Goal: Transaction & Acquisition: Purchase product/service

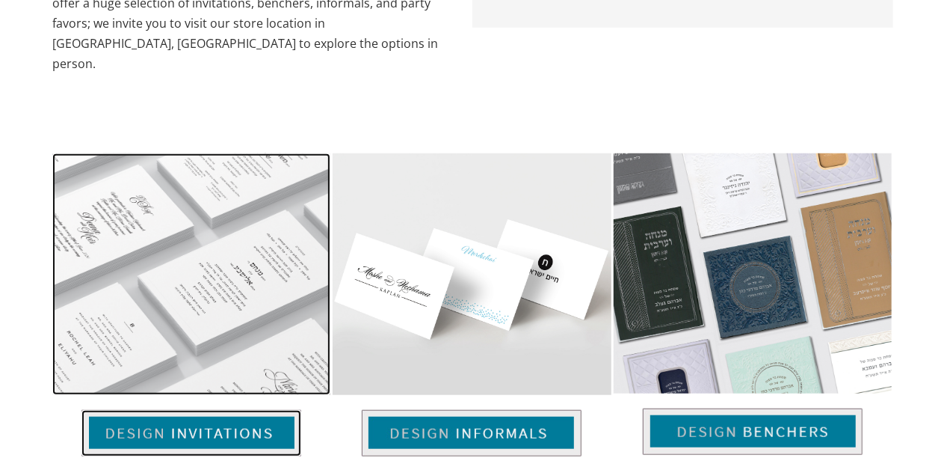
click at [235, 410] on img at bounding box center [192, 433] width 220 height 46
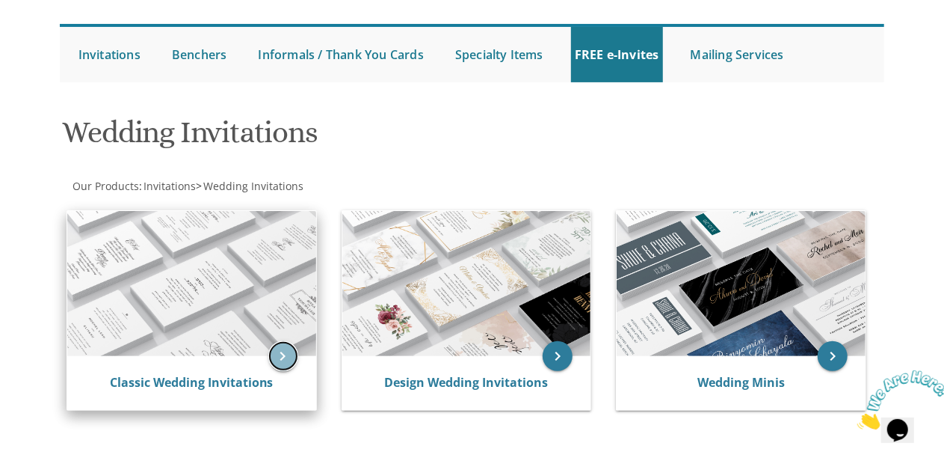
click at [277, 345] on icon "keyboard_arrow_right" at bounding box center [283, 356] width 30 height 30
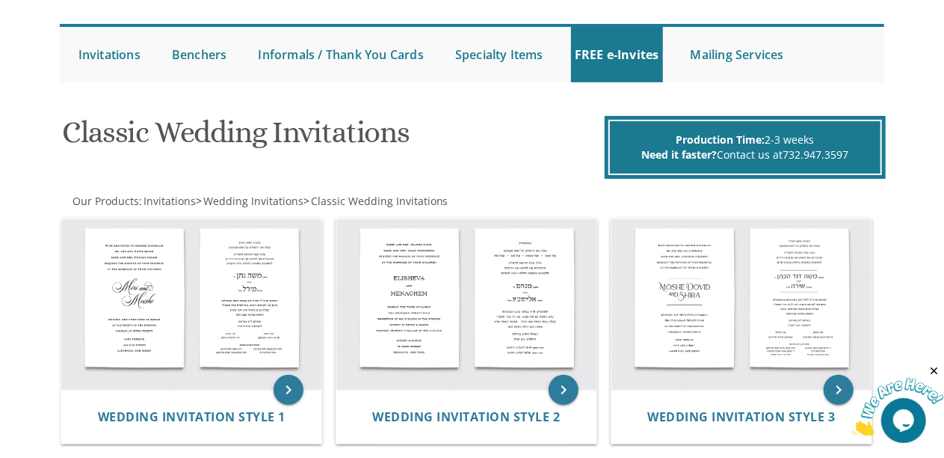
scroll to position [249, 0]
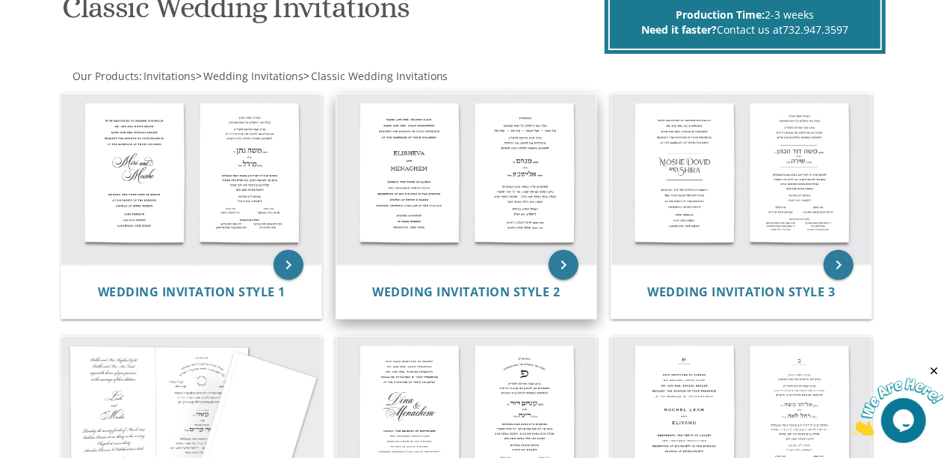
click at [374, 188] on img at bounding box center [467, 179] width 260 height 171
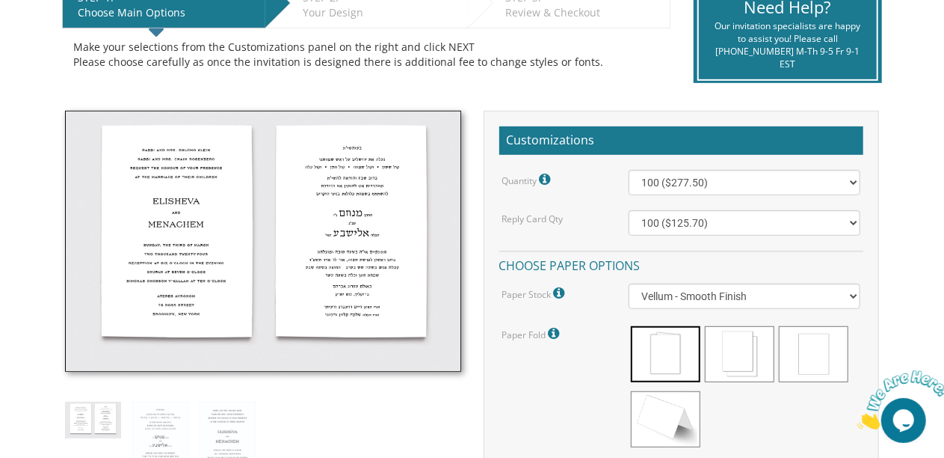
scroll to position [374, 0]
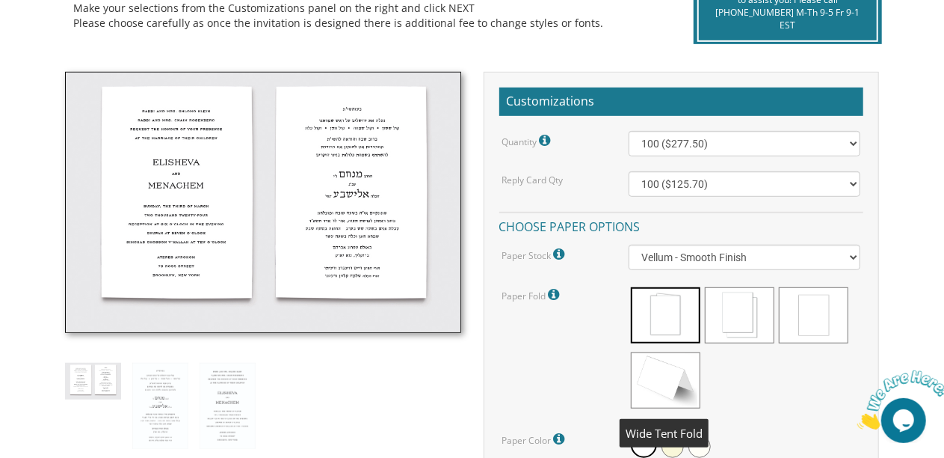
click at [669, 375] on span at bounding box center [666, 380] width 70 height 56
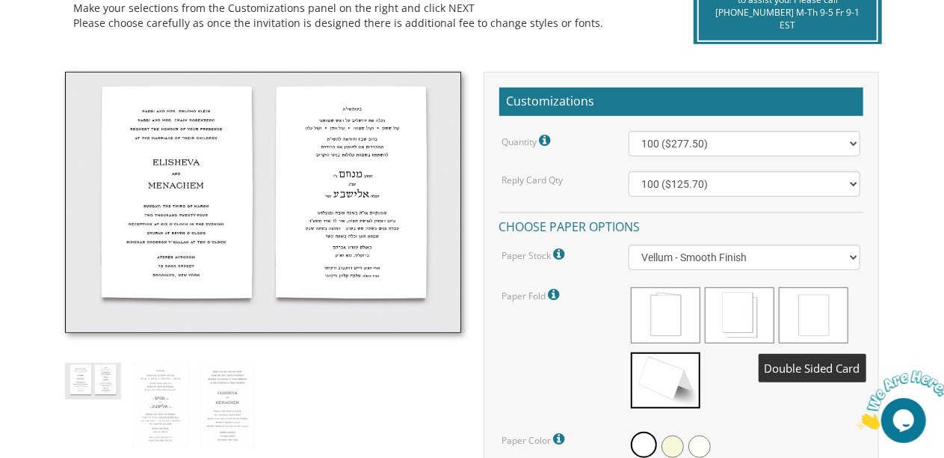
click at [818, 313] on span at bounding box center [814, 315] width 70 height 56
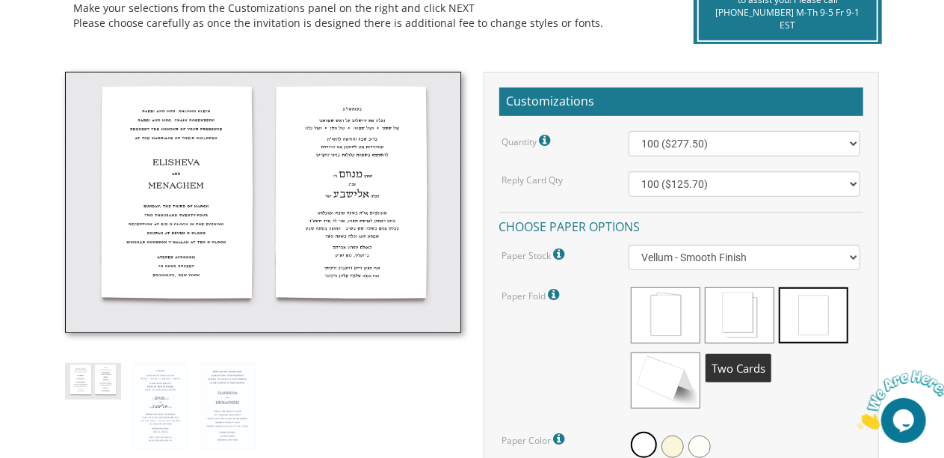
click at [747, 319] on span at bounding box center [740, 315] width 70 height 56
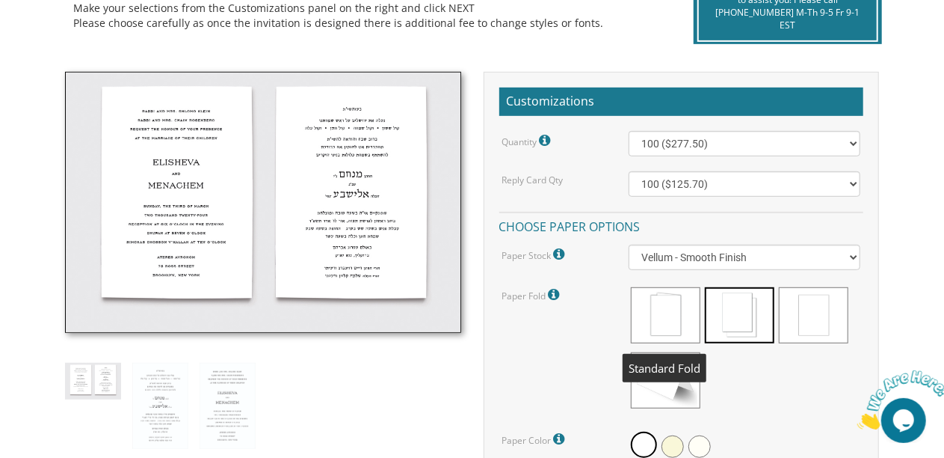
click at [679, 324] on span at bounding box center [666, 315] width 70 height 56
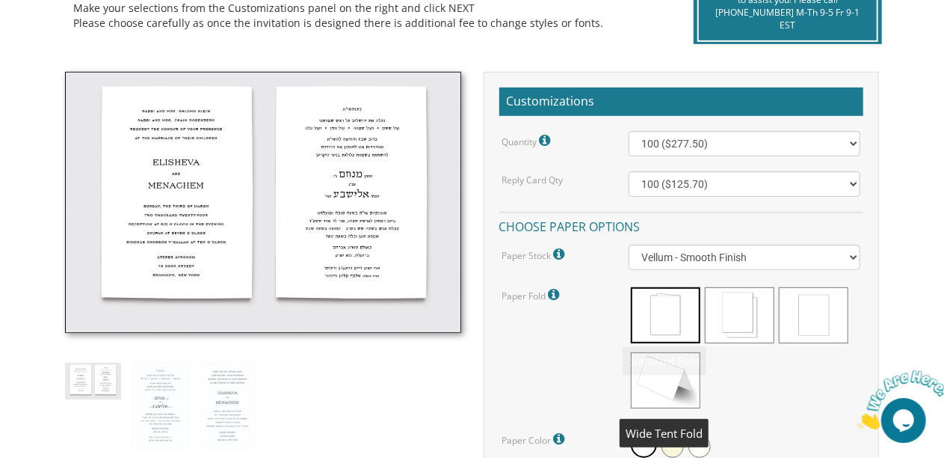
drag, startPoint x: 675, startPoint y: 377, endPoint x: 682, endPoint y: 368, distance: 11.7
click at [678, 377] on span at bounding box center [666, 380] width 70 height 56
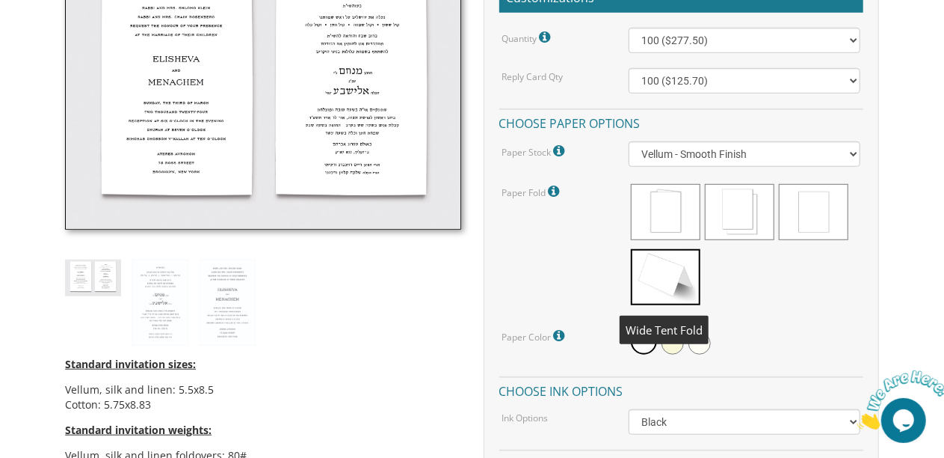
scroll to position [498, 0]
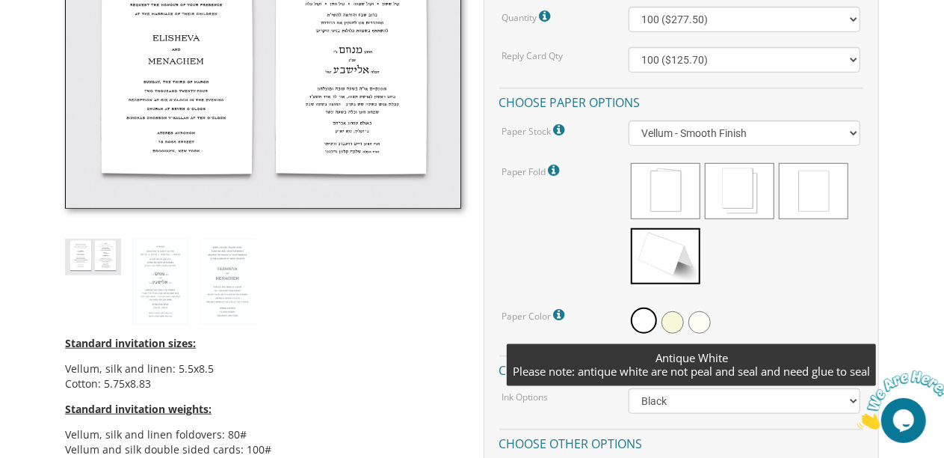
click at [701, 325] on span at bounding box center [700, 322] width 22 height 22
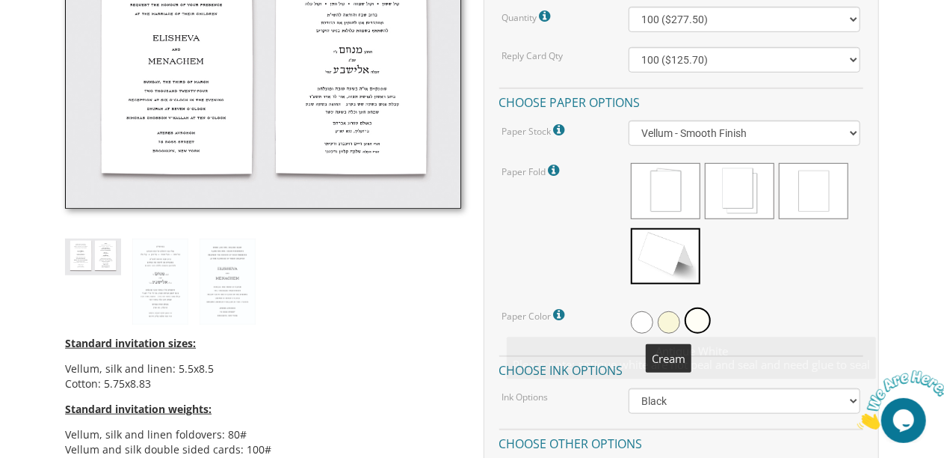
click at [669, 323] on span at bounding box center [669, 322] width 22 height 22
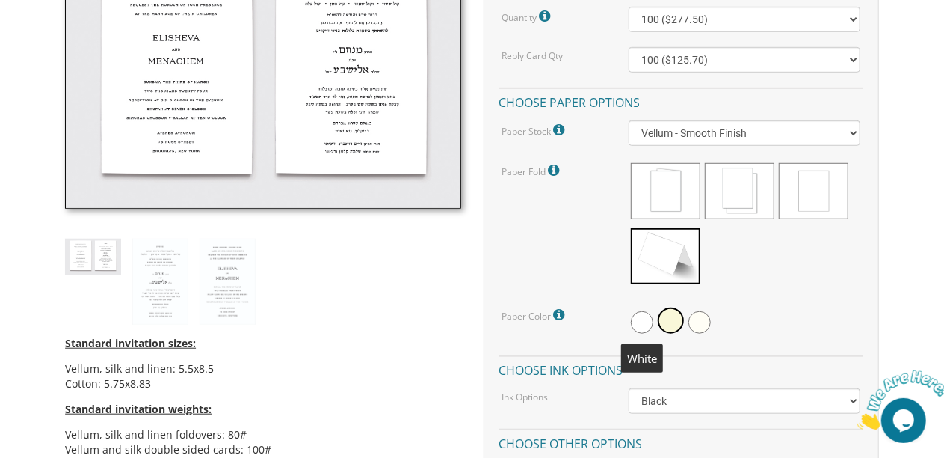
click at [631, 320] on span at bounding box center [642, 322] width 22 height 22
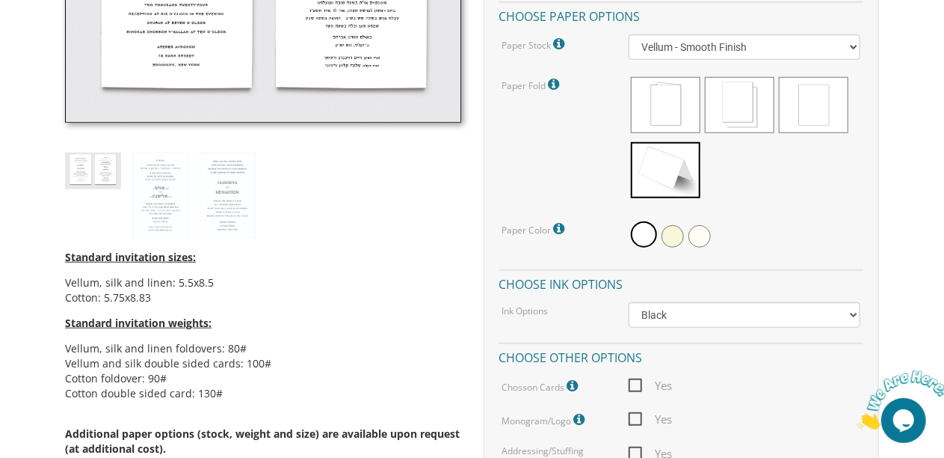
scroll to position [623, 0]
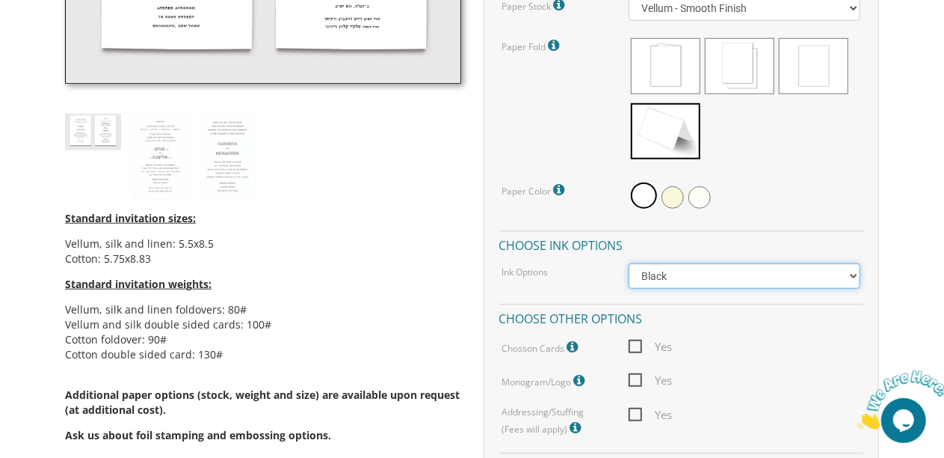
click at [724, 283] on select "Black Colored Ink ($65.00) Black + One Color ($211.00) Two Colors ($265.00)" at bounding box center [745, 275] width 232 height 25
click at [553, 280] on div "Ink Options Black Colored Ink ($65.00) Black + One Color ($211.00) Two Colors (…" at bounding box center [681, 275] width 381 height 25
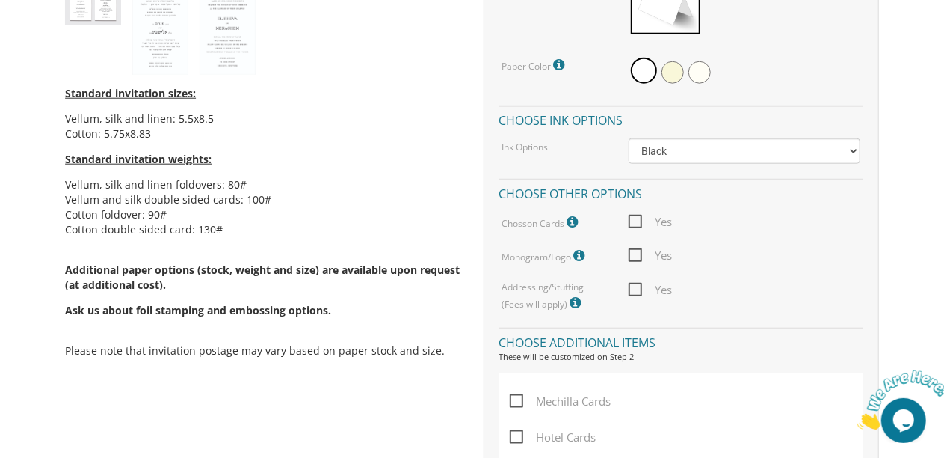
click at [636, 262] on span "Yes" at bounding box center [650, 255] width 43 height 19
click at [636, 259] on input "Yes" at bounding box center [634, 254] width 10 height 10
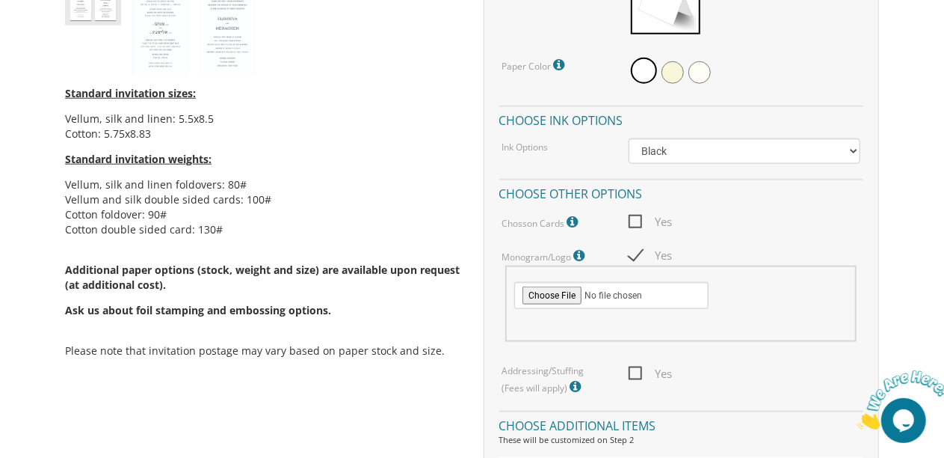
click at [636, 262] on span "Yes" at bounding box center [650, 255] width 43 height 19
click at [636, 259] on input "Yes" at bounding box center [634, 254] width 10 height 10
checkbox input "false"
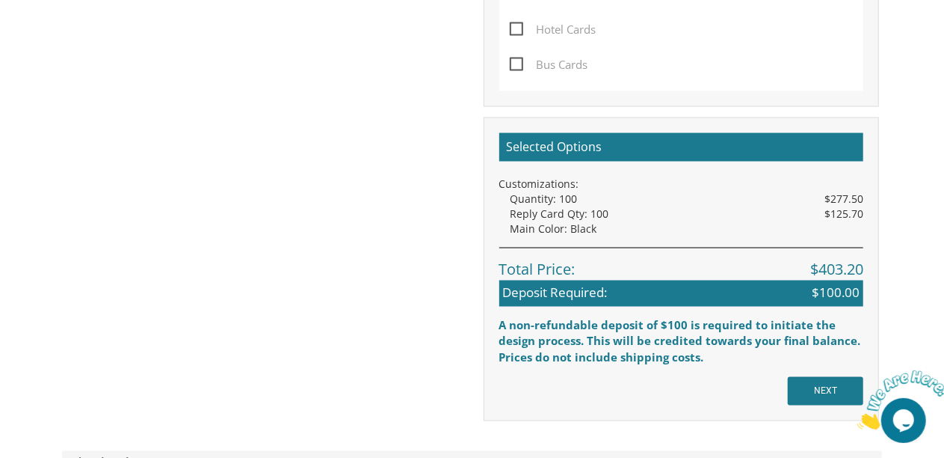
scroll to position [657, 0]
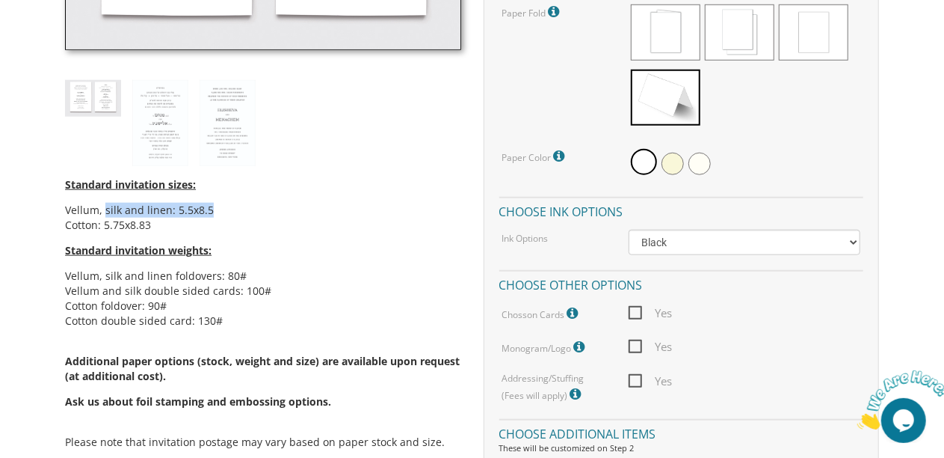
drag, startPoint x: 104, startPoint y: 209, endPoint x: 214, endPoint y: 203, distance: 110.1
click at [214, 203] on li "Vellum, silk and linen: 5.5x8.5" at bounding box center [263, 210] width 396 height 15
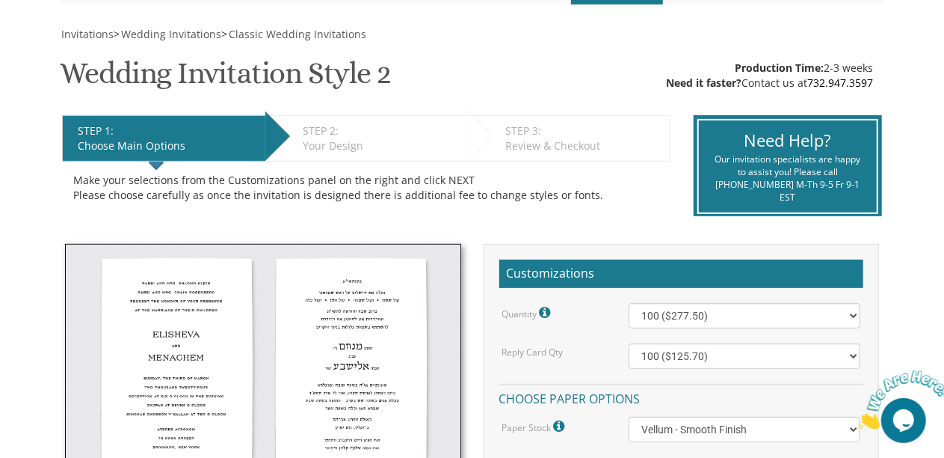
scroll to position [0, 0]
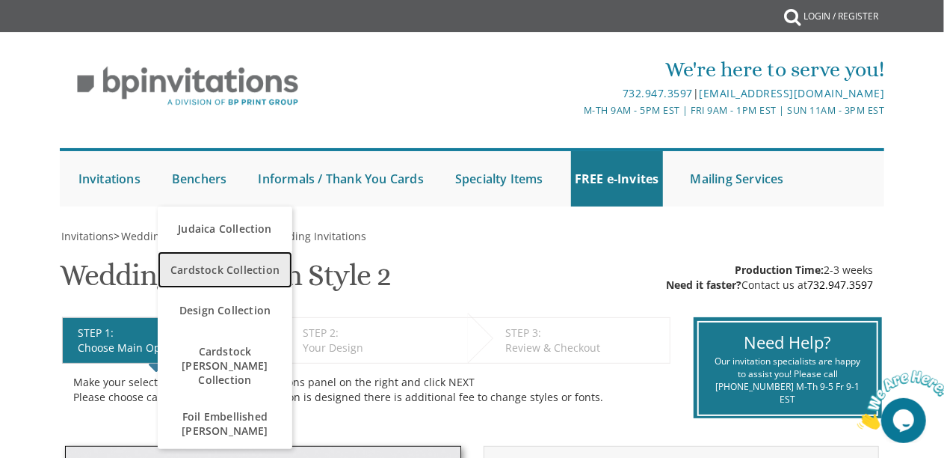
click at [259, 251] on link "Cardstock Collection" at bounding box center [225, 269] width 135 height 37
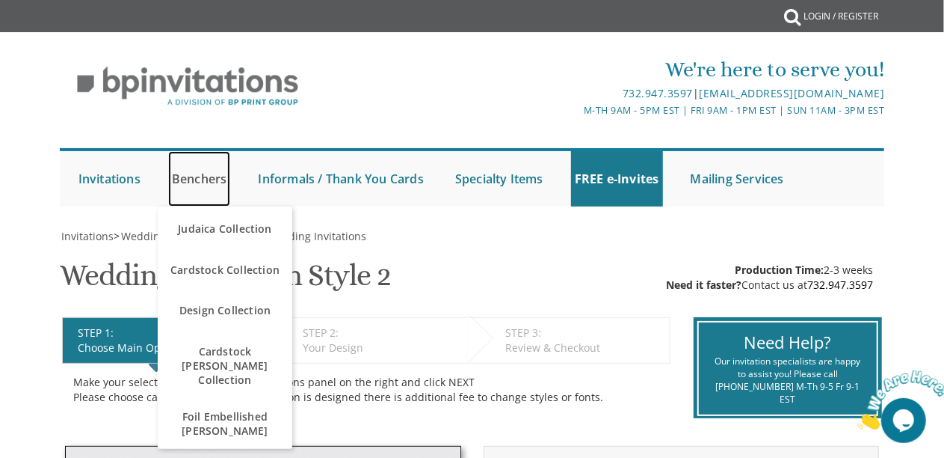
click at [216, 176] on link "Benchers" at bounding box center [199, 178] width 63 height 55
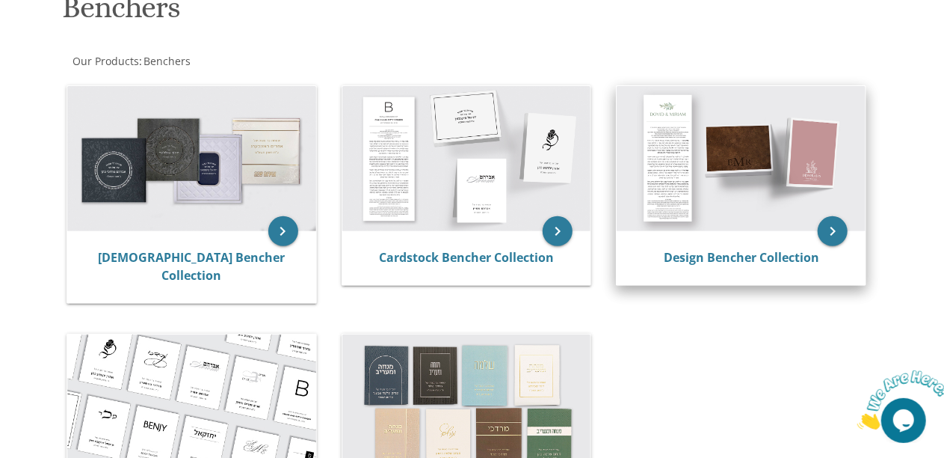
click at [696, 236] on div "Design Bencher Collection" at bounding box center [741, 258] width 249 height 54
click at [698, 259] on link "Design Bencher Collection" at bounding box center [742, 257] width 156 height 16
click at [835, 221] on icon "keyboard_arrow_right" at bounding box center [833, 231] width 30 height 30
click at [830, 232] on icon "keyboard_arrow_right" at bounding box center [833, 231] width 30 height 30
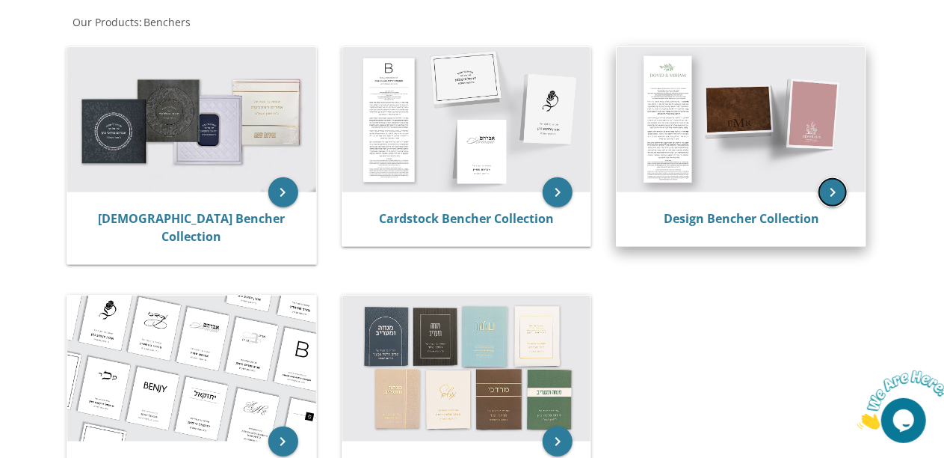
scroll to position [249, 0]
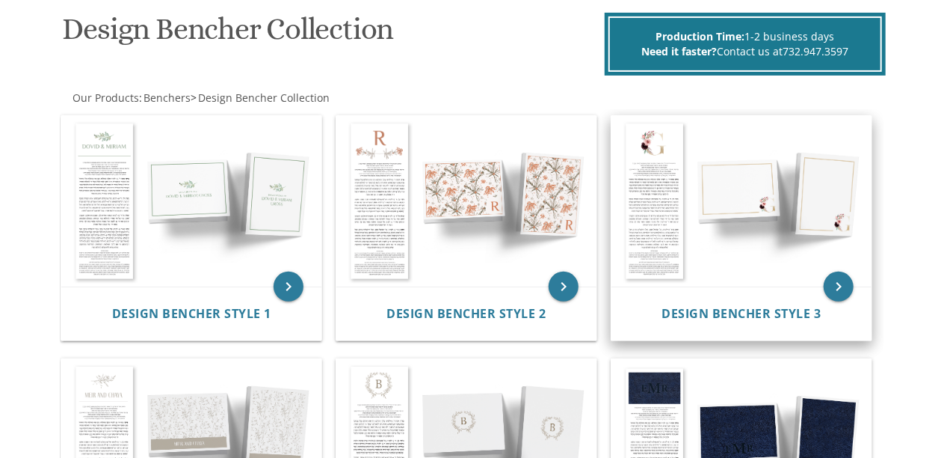
scroll to position [249, 0]
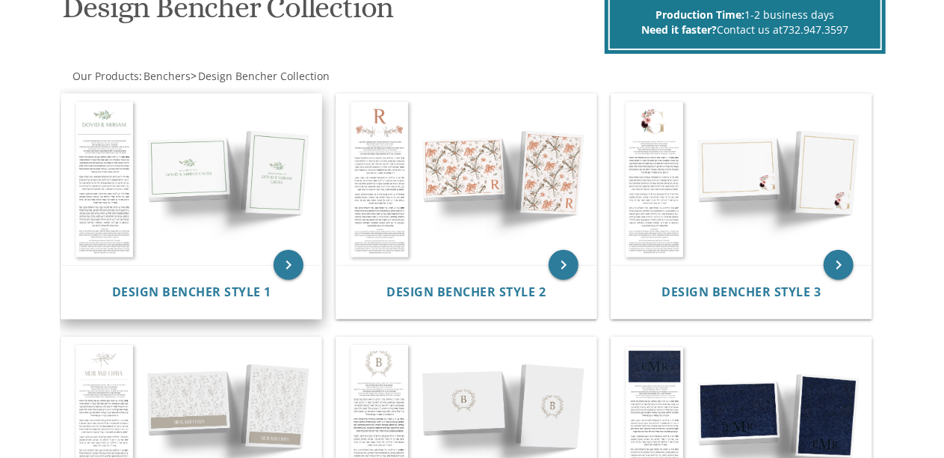
click at [298, 252] on img at bounding box center [191, 179] width 260 height 171
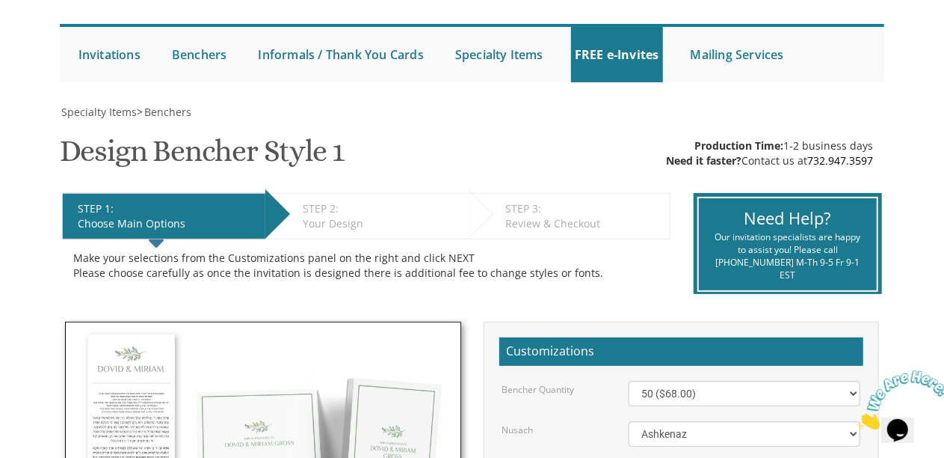
scroll to position [249, 0]
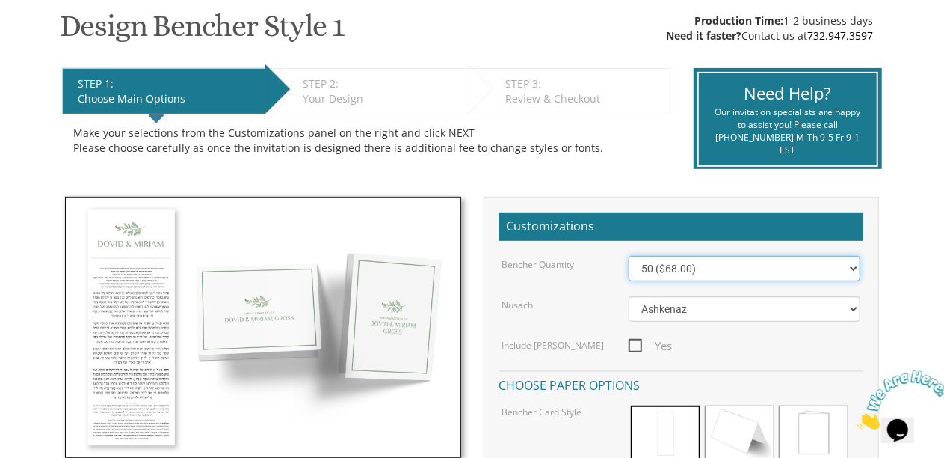
click at [856, 266] on select "50 ($68.00) 60 ($74.80) 70 ($81.60) 80 ($88.40) 90 ($95.20) 100 ($102.00) 125 (…" at bounding box center [745, 268] width 232 height 25
click at [900, 272] on body "My Cart {{shoppingcart.totalQuantityDisplay}} Total: {{shoppingcart.subtotal}} …" at bounding box center [472, 440] width 944 height 1378
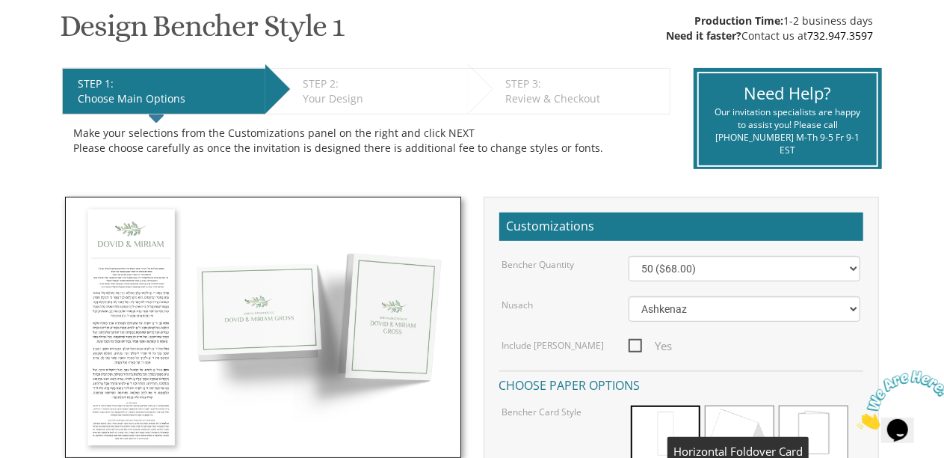
scroll to position [374, 0]
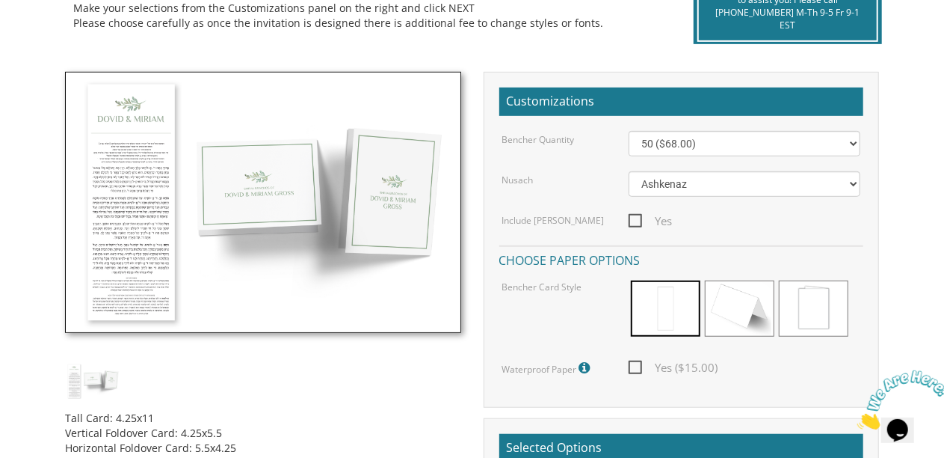
click at [114, 414] on div "Tall Card: 4.25x11 Vertical Foldover Card: 4.25x5.5 Horizontal Foldover Card: 5…" at bounding box center [263, 427] width 396 height 56
click at [341, 359] on div "Tall Card: 4.25x11 Vertical Foldover Card: 4.25x5.5 Horizontal Foldover Card: 5…" at bounding box center [263, 269] width 418 height 395
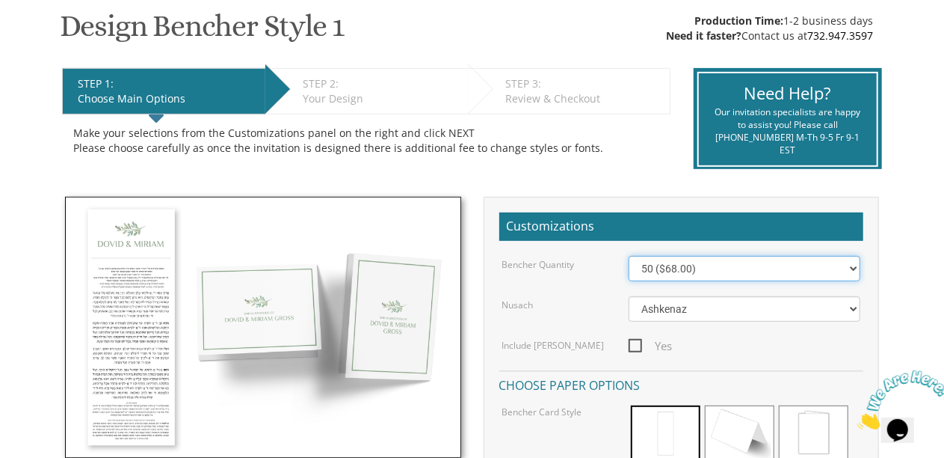
click at [762, 268] on select "50 ($68.00) 60 ($74.80) 70 ($81.60) 80 ($88.40) 90 ($95.20) 100 ($102.00) 125 (…" at bounding box center [745, 268] width 232 height 25
click at [629, 256] on select "50 ($68.00) 60 ($74.80) 70 ($81.60) 80 ($88.40) 90 ($95.20) 100 ($102.00) 125 (…" at bounding box center [745, 268] width 232 height 25
click at [785, 262] on select "50 ($68.00) 60 ($74.80) 70 ($81.60) 80 ($88.40) 90 ($95.20) 100 ($102.00) 125 (…" at bounding box center [745, 268] width 232 height 25
click at [796, 257] on select "50 ($68.00) 60 ($74.80) 70 ($81.60) 80 ($88.40) 90 ($95.20) 100 ($102.00) 125 (…" at bounding box center [745, 268] width 232 height 25
click at [730, 257] on select "50 ($68.00) 60 ($74.80) 70 ($81.60) 80 ($88.40) 90 ($95.20) 100 ($102.00) 125 (…" at bounding box center [745, 268] width 232 height 25
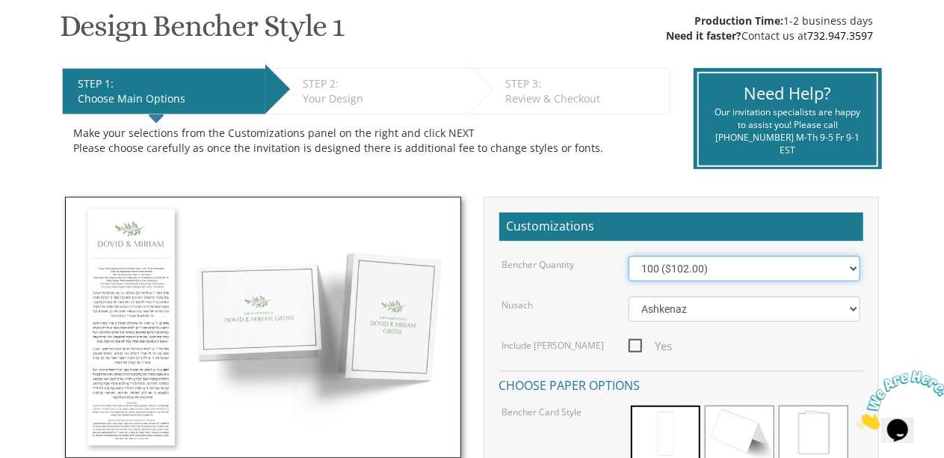
select select "250"
click at [629, 256] on select "50 ($68.00) 60 ($74.80) 70 ($81.60) 80 ($88.40) 90 ($95.20) 100 ($102.00) 125 (…" at bounding box center [745, 268] width 232 height 25
click at [778, 263] on select "50 ($68.00) 60 ($74.80) 70 ($81.60) 80 ($88.40) 90 ($95.20) 100 ($102.00) 125 (…" at bounding box center [745, 268] width 232 height 25
drag, startPoint x: 672, startPoint y: 262, endPoint x: 696, endPoint y: 199, distance: 67.5
click at [688, 225] on div "Customizations Bencher Quantity 50 ($68.00) 60 ($74.80) 70 ($81.60) 80 ($88.40)…" at bounding box center [682, 365] width 396 height 336
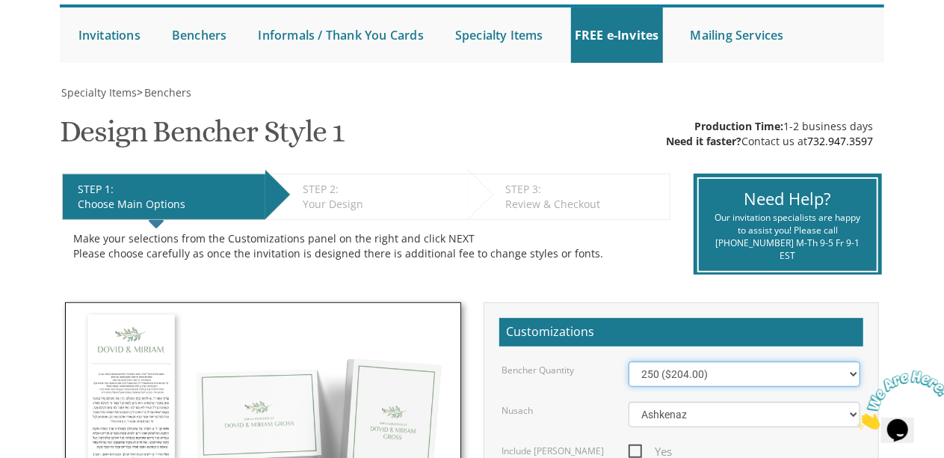
scroll to position [0, 0]
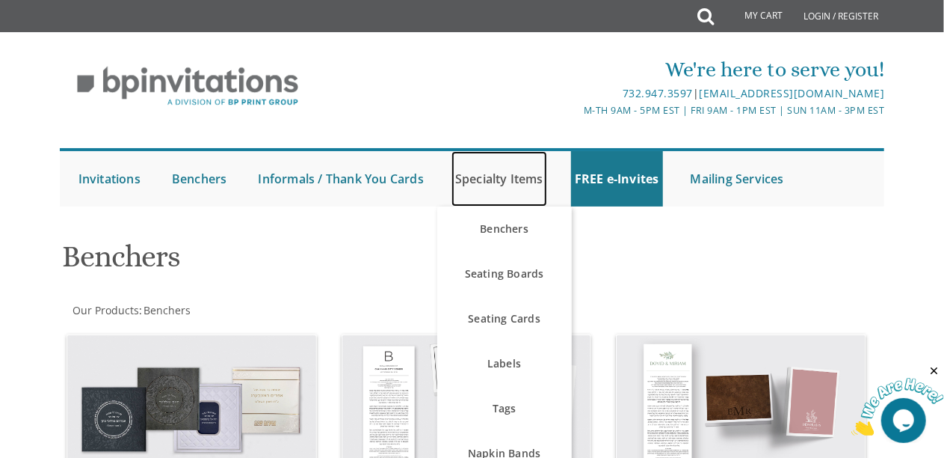
click at [509, 172] on link "Specialty Items" at bounding box center [500, 178] width 96 height 55
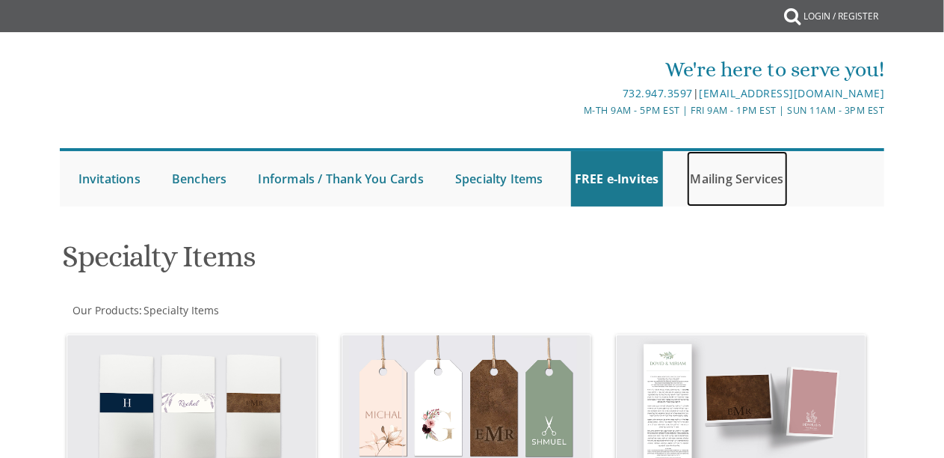
click at [742, 180] on link "Mailing Services" at bounding box center [737, 178] width 101 height 55
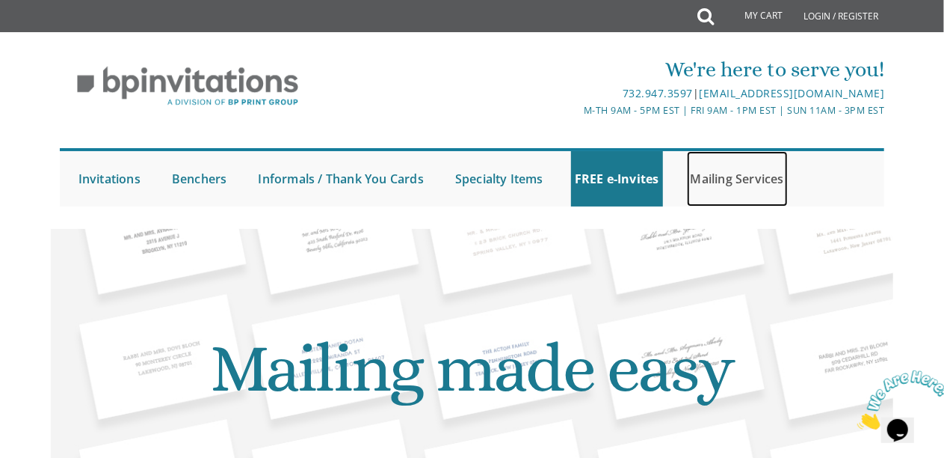
click at [746, 177] on link "Mailing Services" at bounding box center [737, 178] width 101 height 55
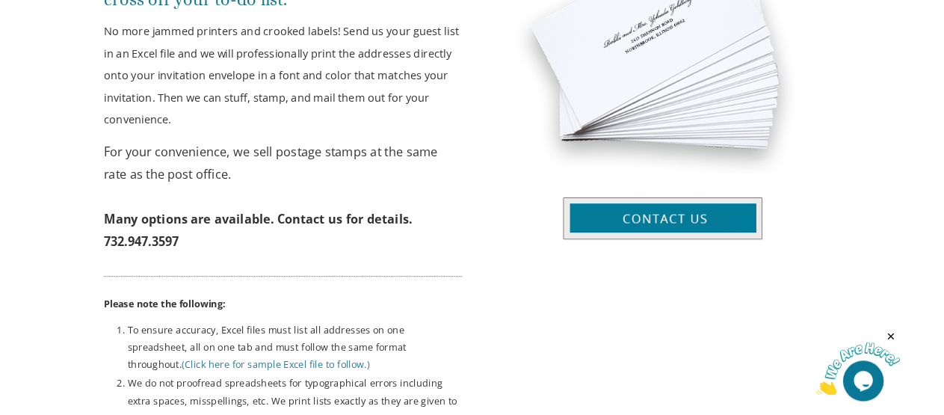
scroll to position [748, 0]
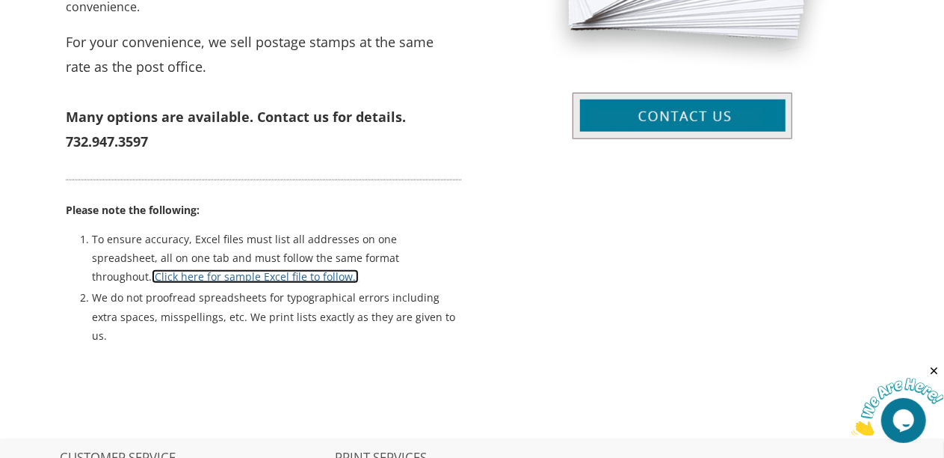
click at [359, 269] on link "(Click here for sample Excel file to follow.)" at bounding box center [255, 276] width 207 height 14
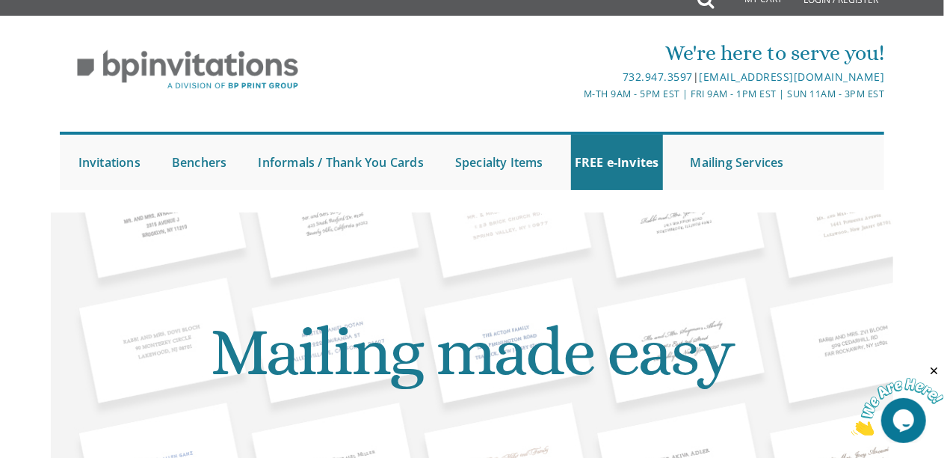
scroll to position [0, 0]
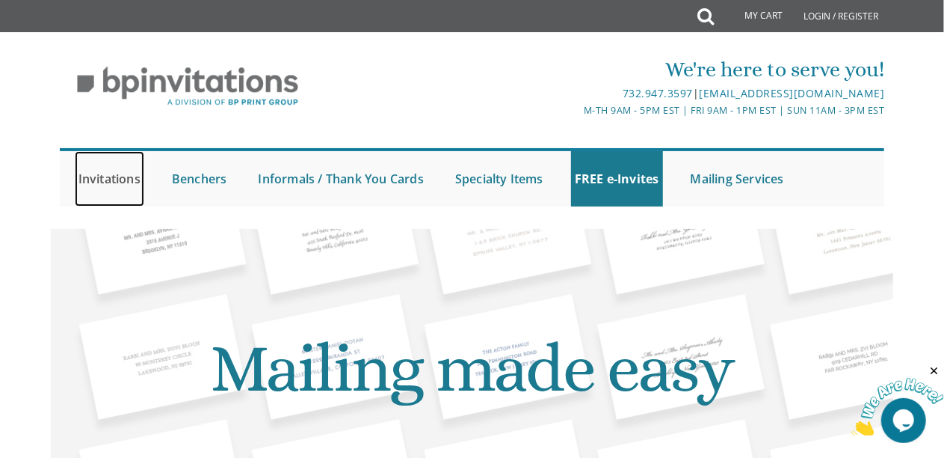
click at [111, 176] on link "Invitations" at bounding box center [110, 178] width 70 height 55
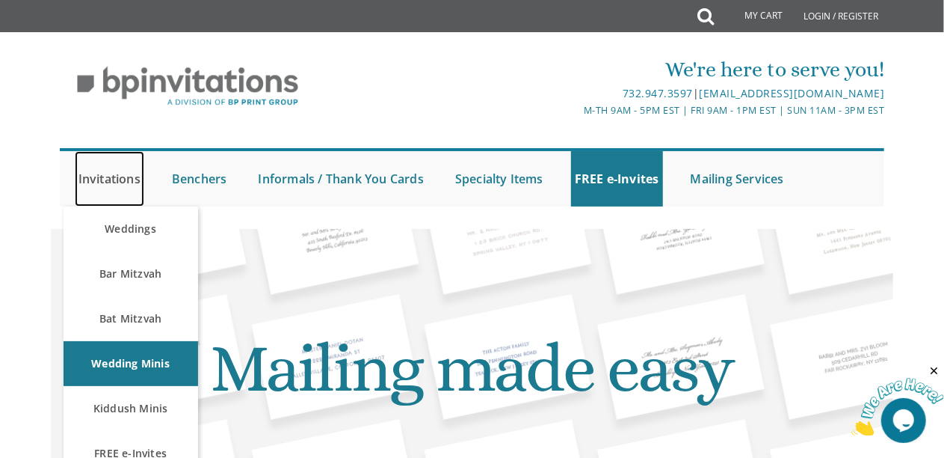
click at [111, 176] on link "Invitations" at bounding box center [110, 178] width 70 height 55
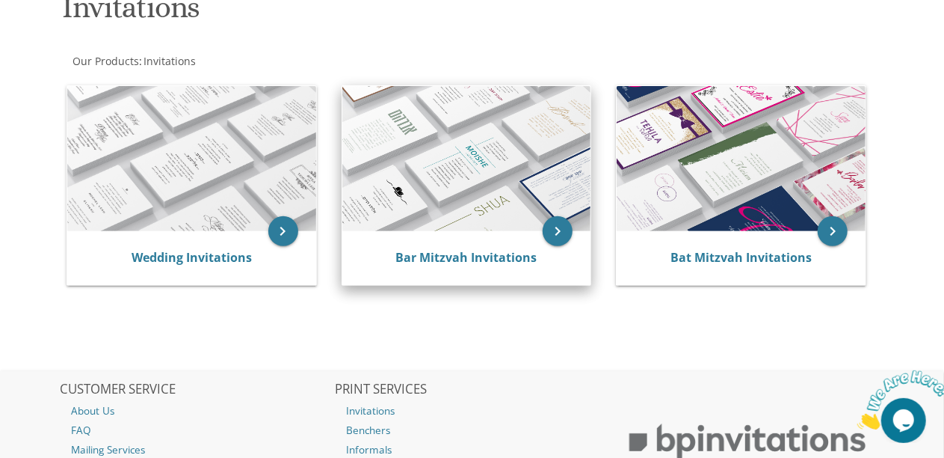
click at [451, 246] on div "Bar Mitzvah Invitations" at bounding box center [467, 258] width 249 height 54
click at [441, 257] on link "Bar Mitzvah Invitations" at bounding box center [466, 257] width 141 height 16
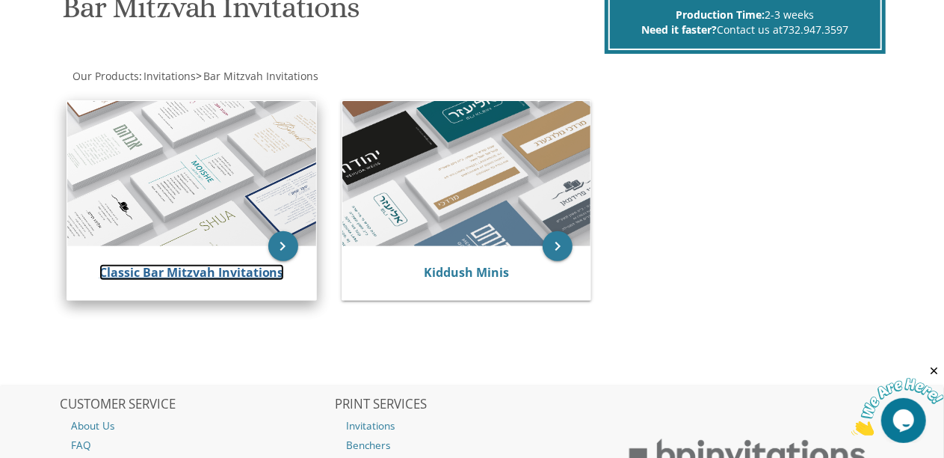
click at [259, 267] on link "Classic Bar Mitzvah Invitations" at bounding box center [191, 272] width 185 height 16
click at [260, 262] on div "Classic Bar Mitzvah Invitations" at bounding box center [191, 273] width 249 height 54
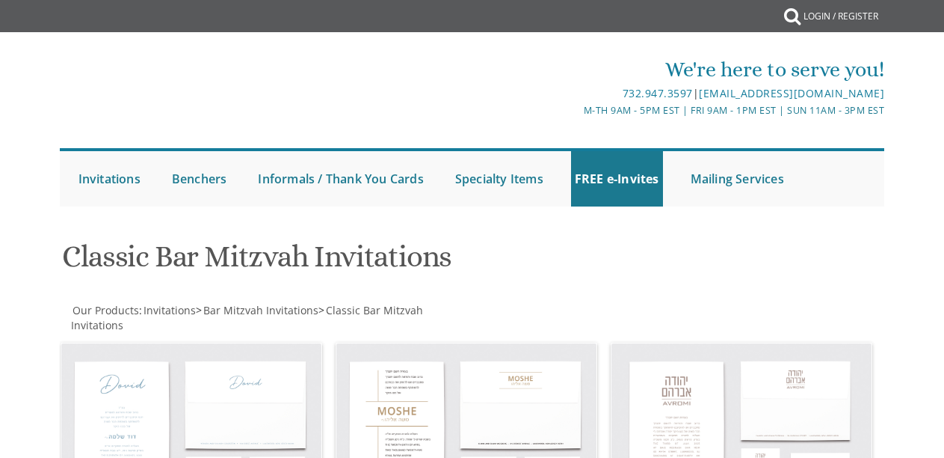
click at [274, 248] on h1 "Classic Bar Mitzvah Invitations" at bounding box center [331, 262] width 539 height 44
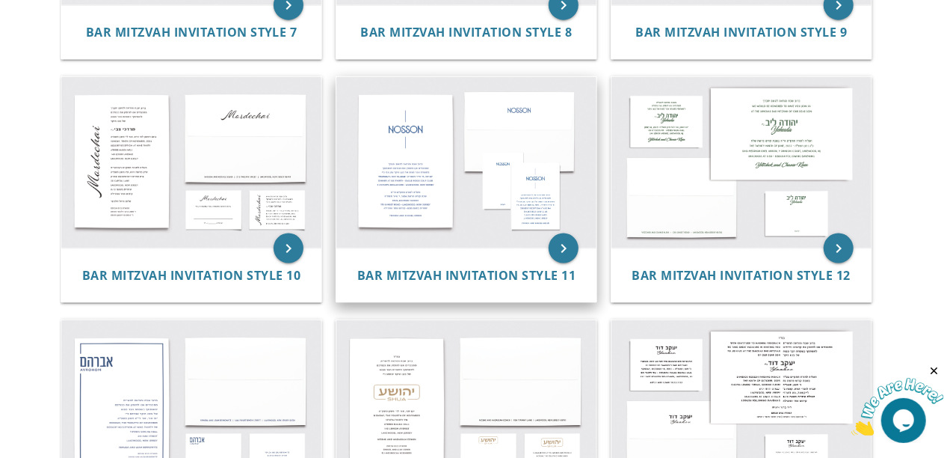
scroll to position [748, 0]
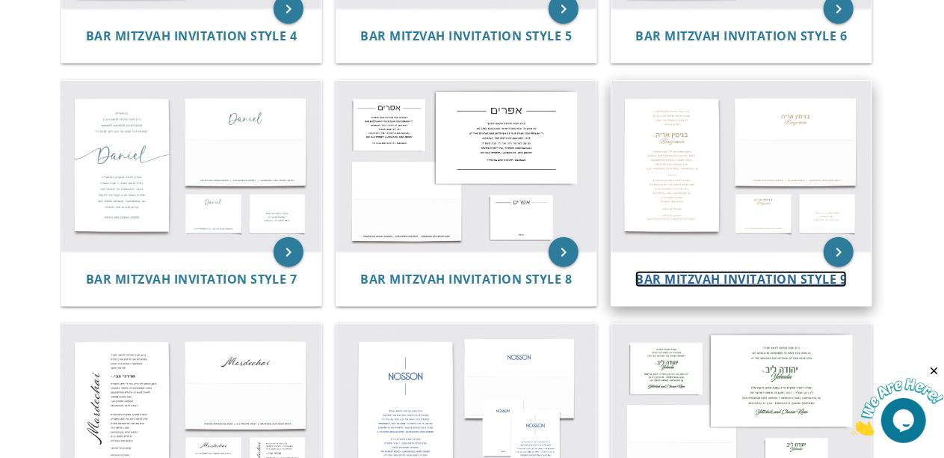
click at [771, 272] on span "Bar Mitzvah Invitation Style 9" at bounding box center [742, 279] width 212 height 16
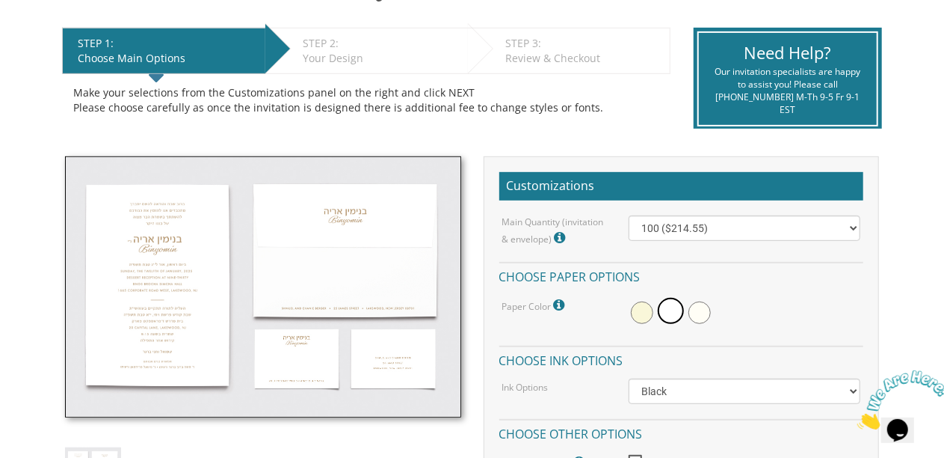
scroll to position [374, 0]
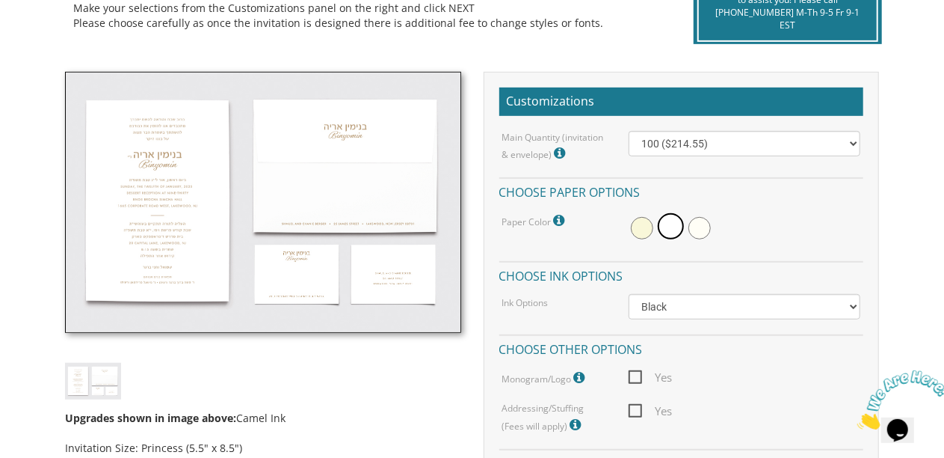
click at [153, 155] on img at bounding box center [263, 202] width 396 height 260
click at [166, 234] on img at bounding box center [263, 202] width 396 height 260
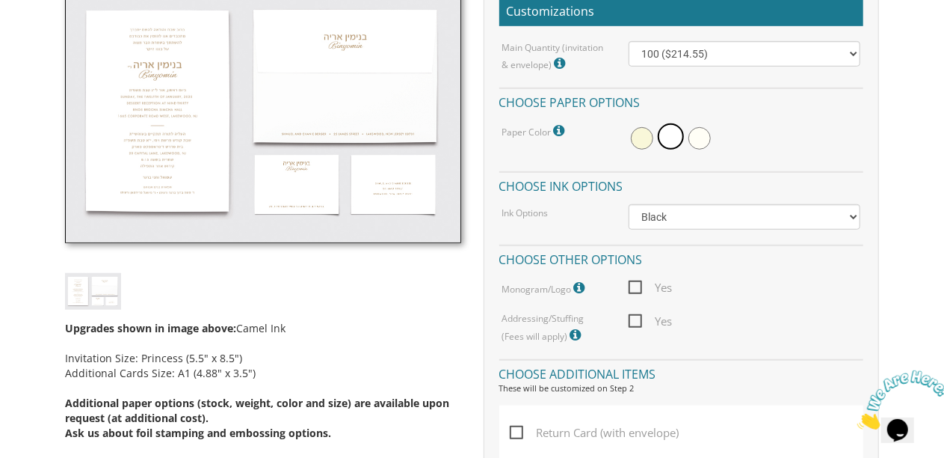
scroll to position [498, 0]
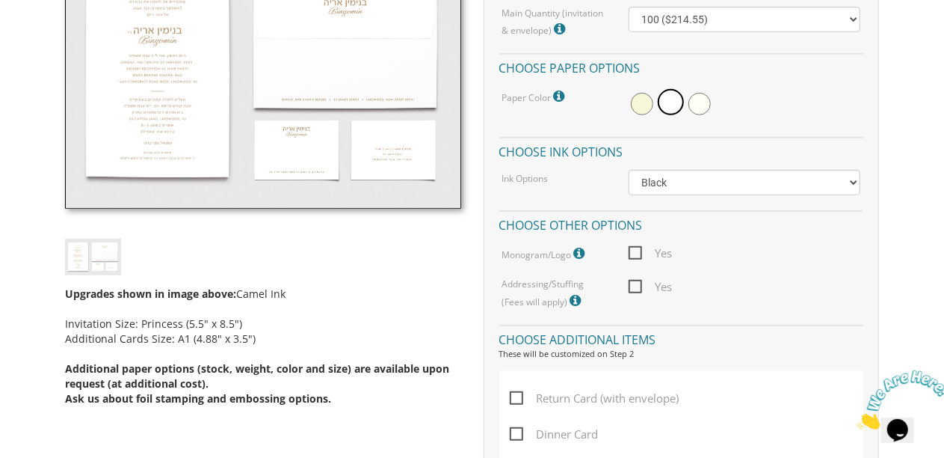
drag, startPoint x: 183, startPoint y: 326, endPoint x: 270, endPoint y: 323, distance: 86.8
click at [270, 323] on div "Upgrades shown in image above: Camel Ink Invitation Size: Princess (5.5" x 8.5"…" at bounding box center [263, 340] width 396 height 131
copy div "5.5" x 8.5")"
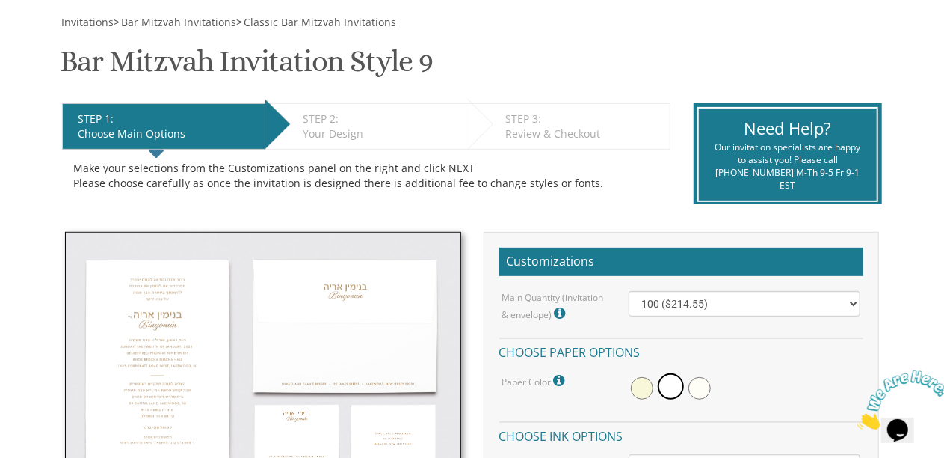
scroll to position [0, 0]
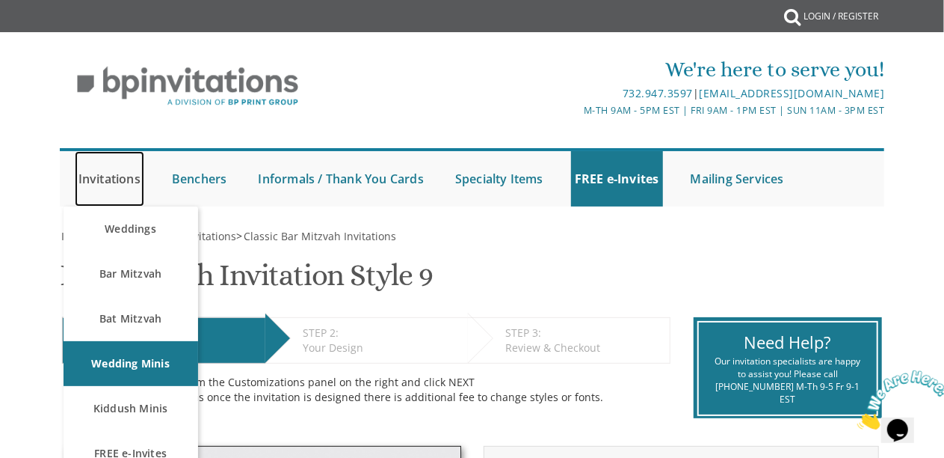
click at [113, 194] on link "Invitations" at bounding box center [110, 178] width 70 height 55
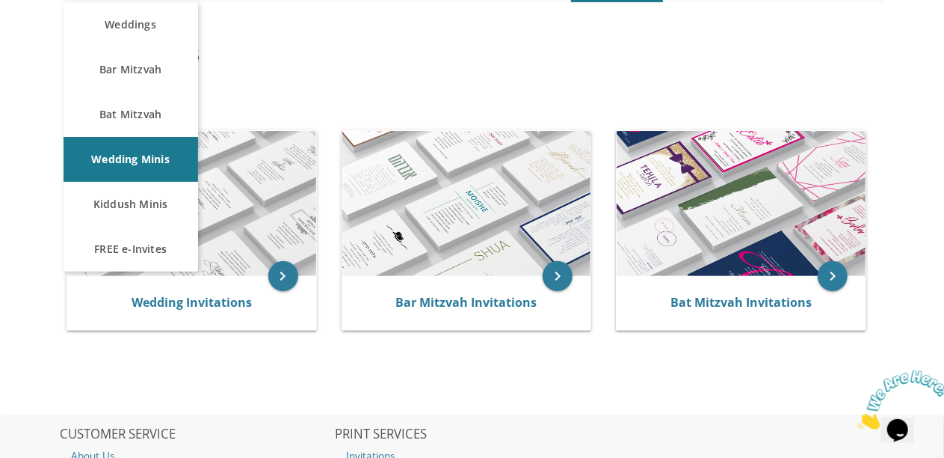
scroll to position [249, 0]
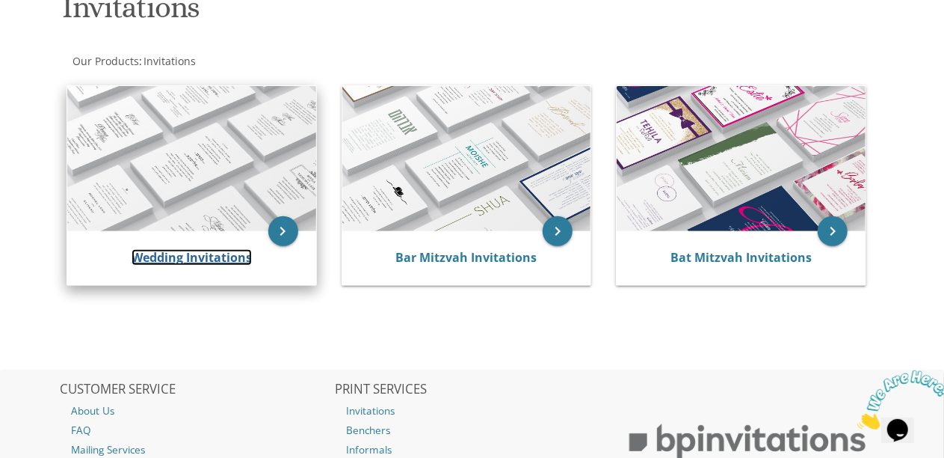
click at [188, 259] on link "Wedding Invitations" at bounding box center [192, 257] width 120 height 16
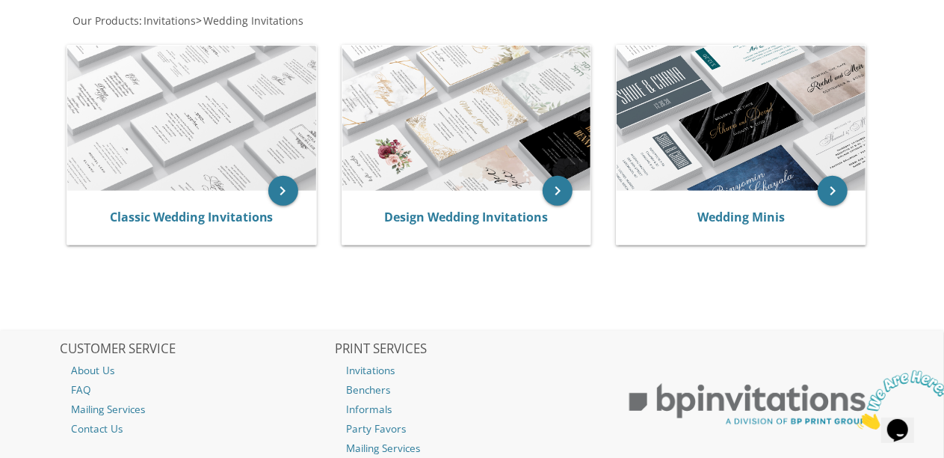
scroll to position [268, 0]
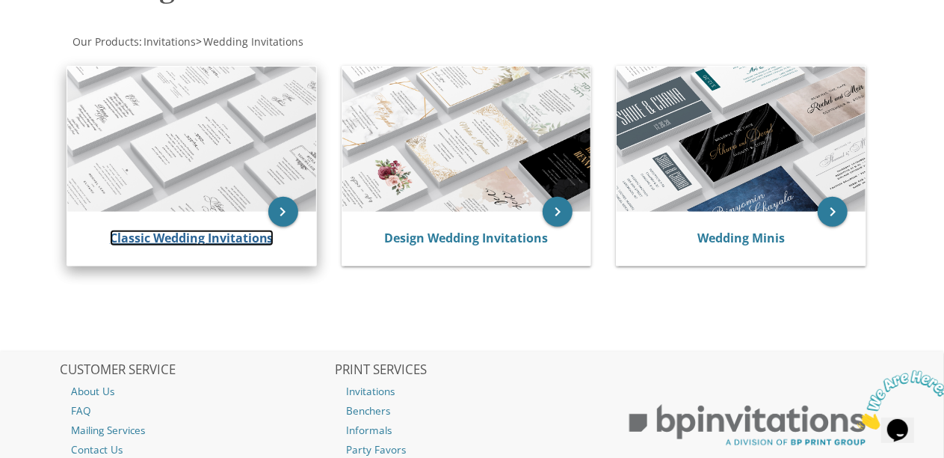
click at [245, 232] on link "Classic Wedding Invitations" at bounding box center [192, 238] width 164 height 16
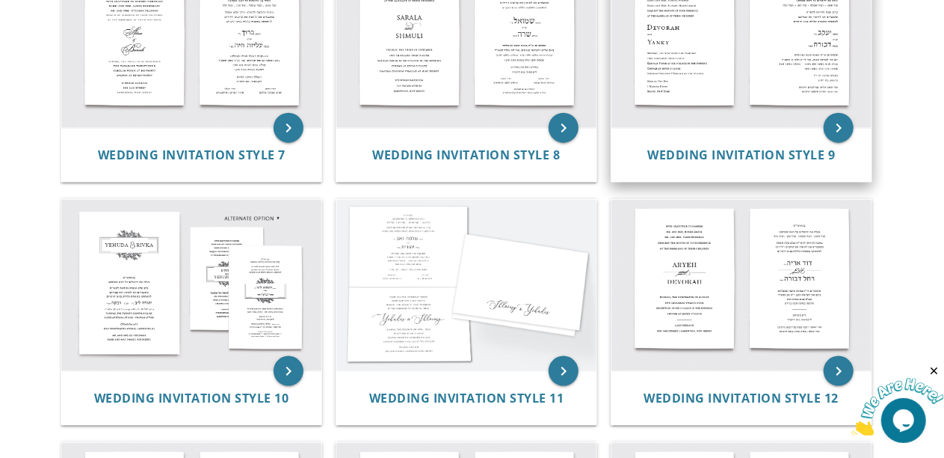
scroll to position [997, 0]
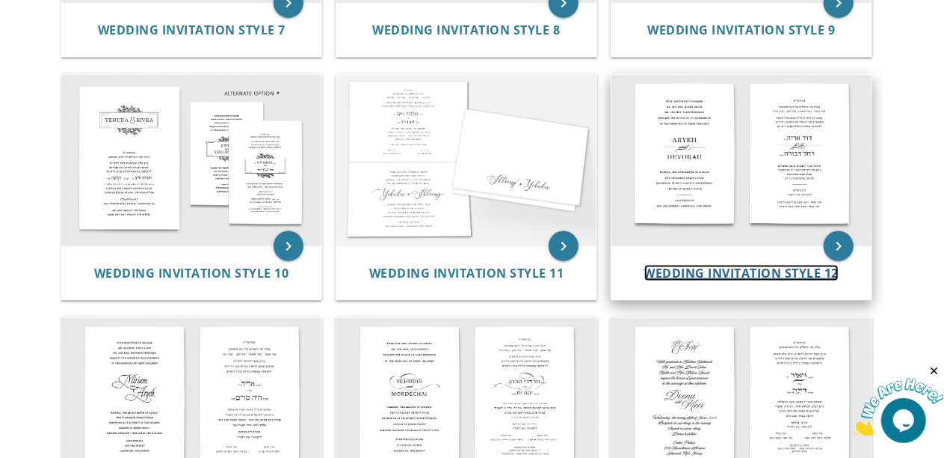
click at [676, 270] on span "Wedding Invitation Style 12" at bounding box center [742, 273] width 195 height 16
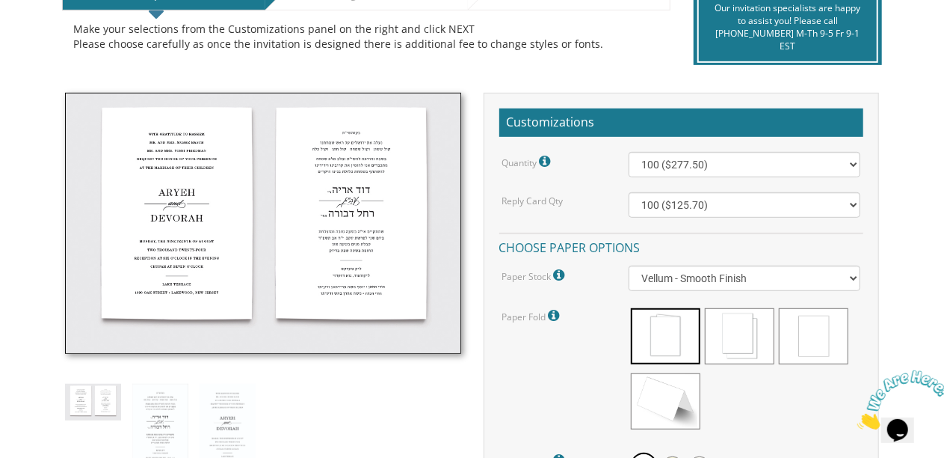
scroll to position [374, 0]
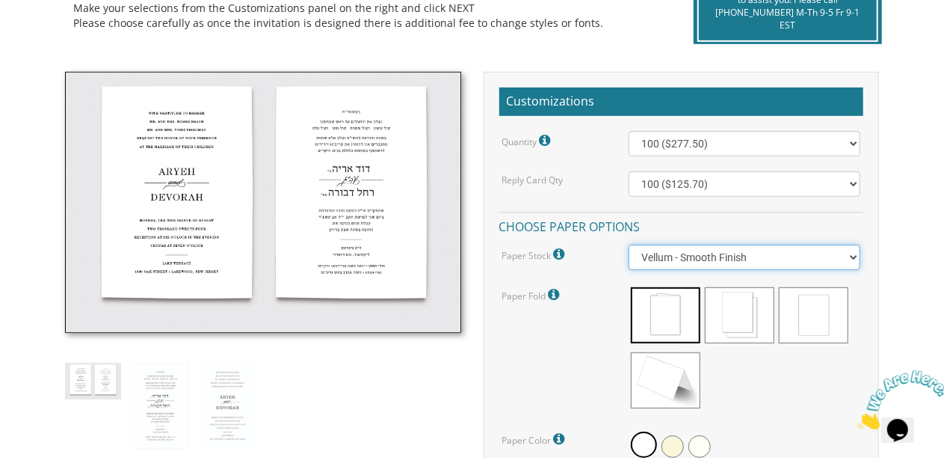
click at [808, 259] on select "Vellum - Smooth Finish Linen - Subtle Embossed Crosshatch Texture Silk - Soft, …" at bounding box center [745, 257] width 232 height 25
click at [629, 245] on select "Vellum - Smooth Finish Linen - Subtle Embossed Crosshatch Texture Silk - Soft, …" at bounding box center [745, 257] width 232 height 25
click at [824, 249] on select "Vellum - Smooth Finish Linen - Subtle Embossed Crosshatch Texture Silk - Soft, …" at bounding box center [745, 257] width 232 height 25
click at [629, 245] on select "Vellum - Smooth Finish Linen - Subtle Embossed Crosshatch Texture Silk - Soft, …" at bounding box center [745, 257] width 232 height 25
click at [719, 251] on select "Vellum - Smooth Finish Linen - Subtle Embossed Crosshatch Texture Silk - Soft, …" at bounding box center [745, 257] width 232 height 25
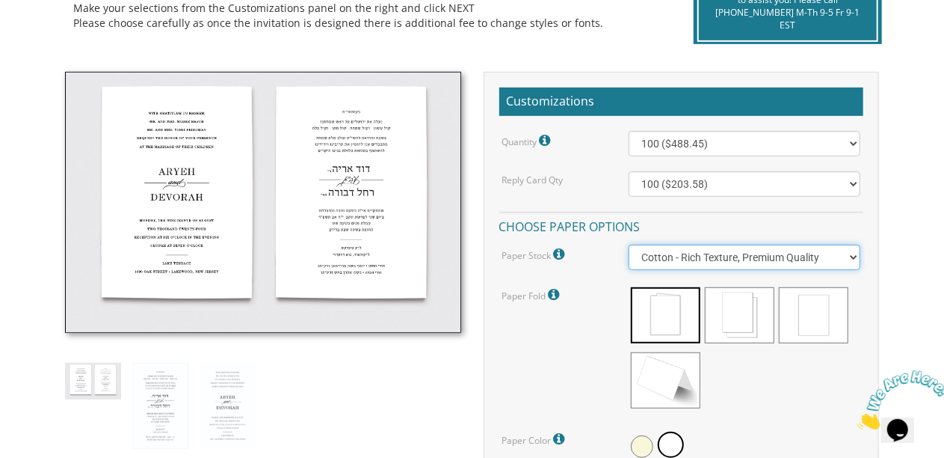
click at [719, 251] on select "Vellum - Smooth Finish Linen - Subtle Embossed Crosshatch Texture Silk - Soft, …" at bounding box center [745, 257] width 232 height 25
click at [718, 262] on select "Vellum - Smooth Finish Linen - Subtle Embossed Crosshatch Texture Silk - Soft, …" at bounding box center [745, 257] width 232 height 25
click at [629, 245] on select "Vellum - Smooth Finish Linen - Subtle Embossed Crosshatch Texture Silk - Soft, …" at bounding box center [745, 257] width 232 height 25
click at [707, 253] on select "Vellum - Smooth Finish Linen - Subtle Embossed Crosshatch Texture Silk - Soft, …" at bounding box center [745, 257] width 232 height 25
select select "Linen"
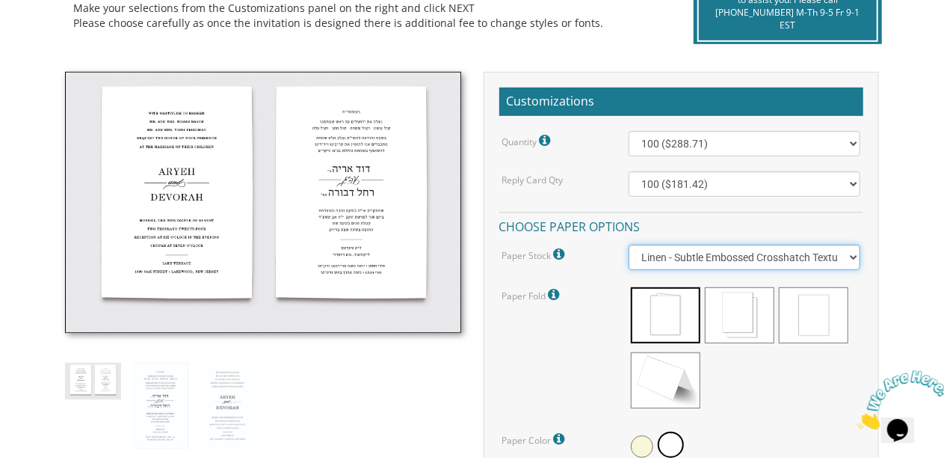
click at [629, 245] on select "Vellum - Smooth Finish Linen - Subtle Embossed Crosshatch Texture Silk - Soft, …" at bounding box center [745, 257] width 232 height 25
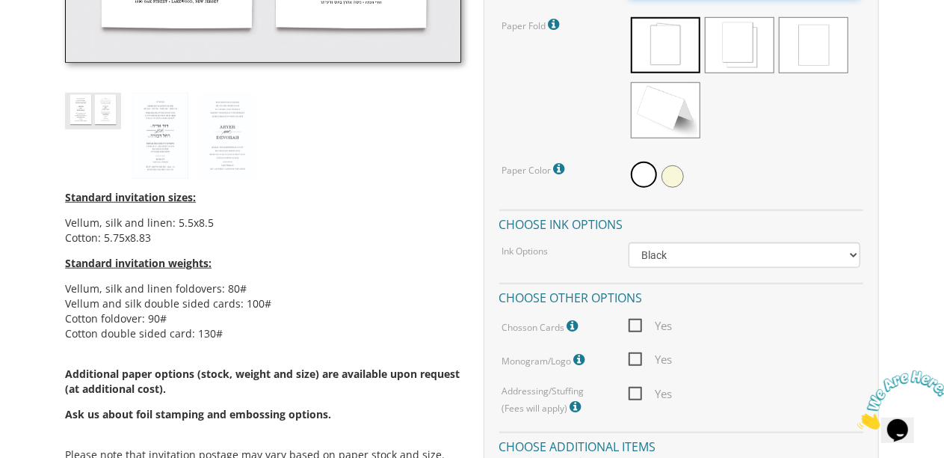
scroll to position [623, 0]
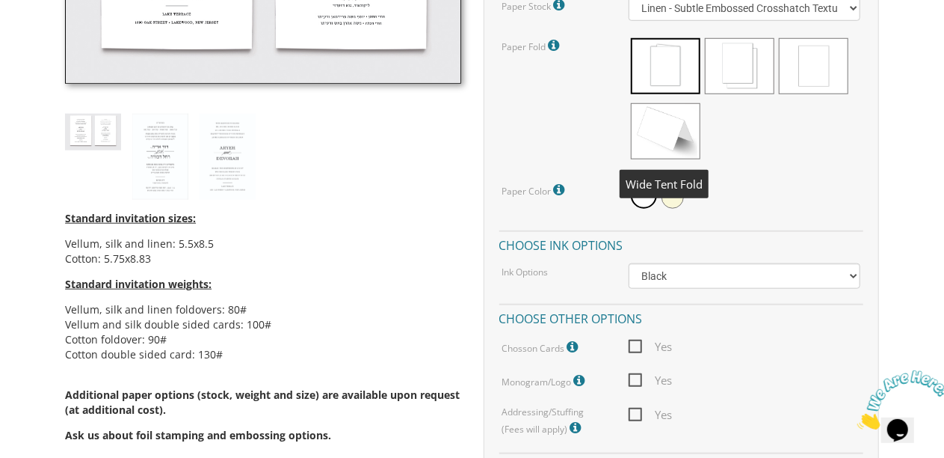
click at [679, 126] on span at bounding box center [666, 131] width 70 height 56
